Goal: Information Seeking & Learning: Learn about a topic

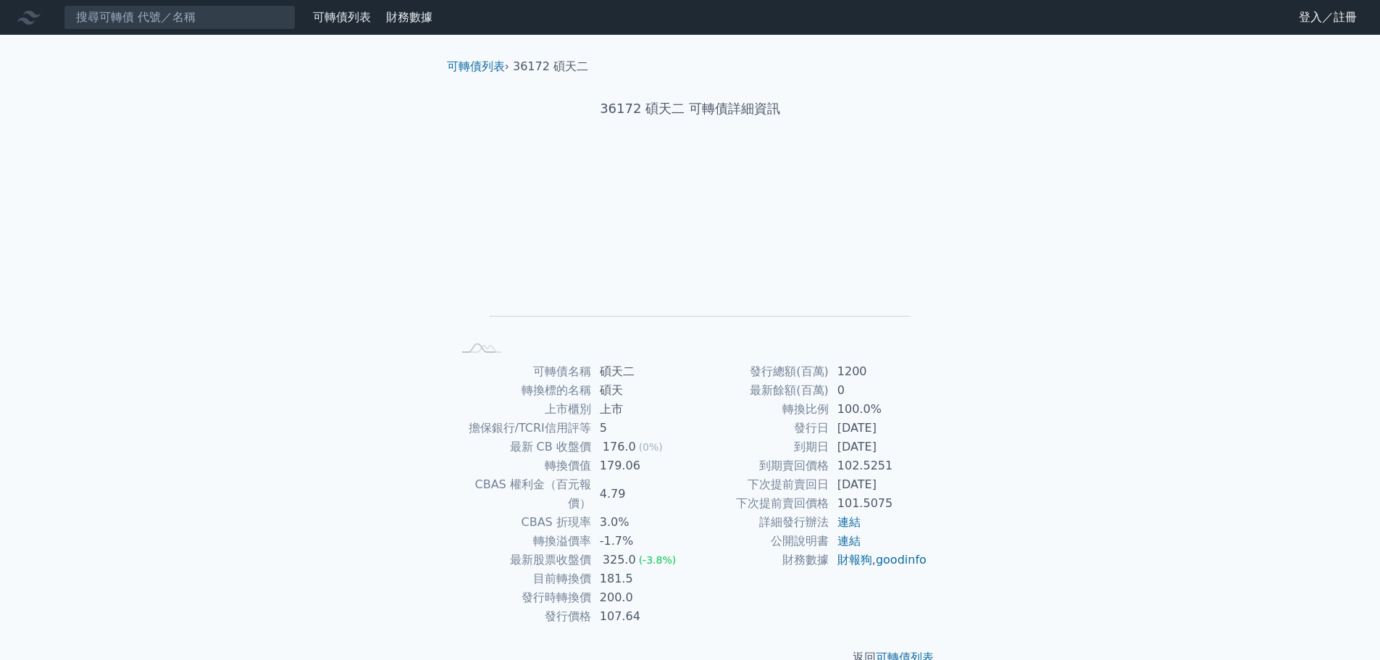
scroll to position [11, 0]
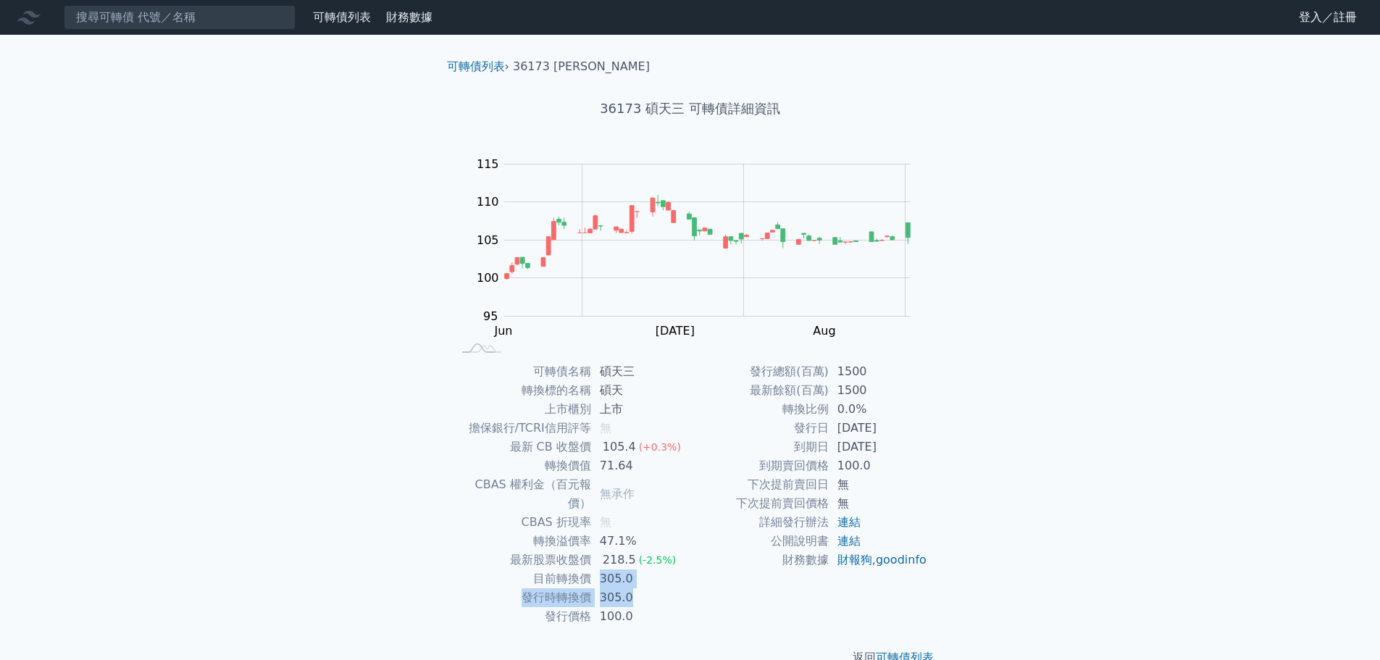
drag, startPoint x: 596, startPoint y: 561, endPoint x: 642, endPoint y: 574, distance: 47.5
click at [642, 574] on tbody "可轉債名稱 碩天三 轉換標的名稱 碩天 上市櫃別 上市 擔保銀行/TCRI信用評等 無 最新 CB 收盤價 105.4 (+0.3%) 轉換價值 71.64 …" at bounding box center [572, 494] width 238 height 264
